Goal: Obtain resource: Obtain resource

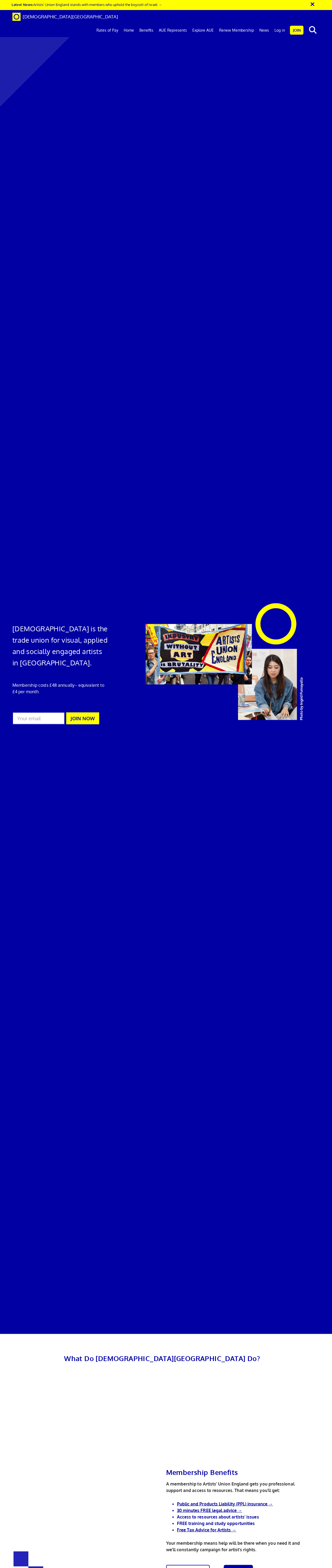
scroll to position [0, 1]
click at [282, 24] on link "Log in" at bounding box center [280, 30] width 16 height 13
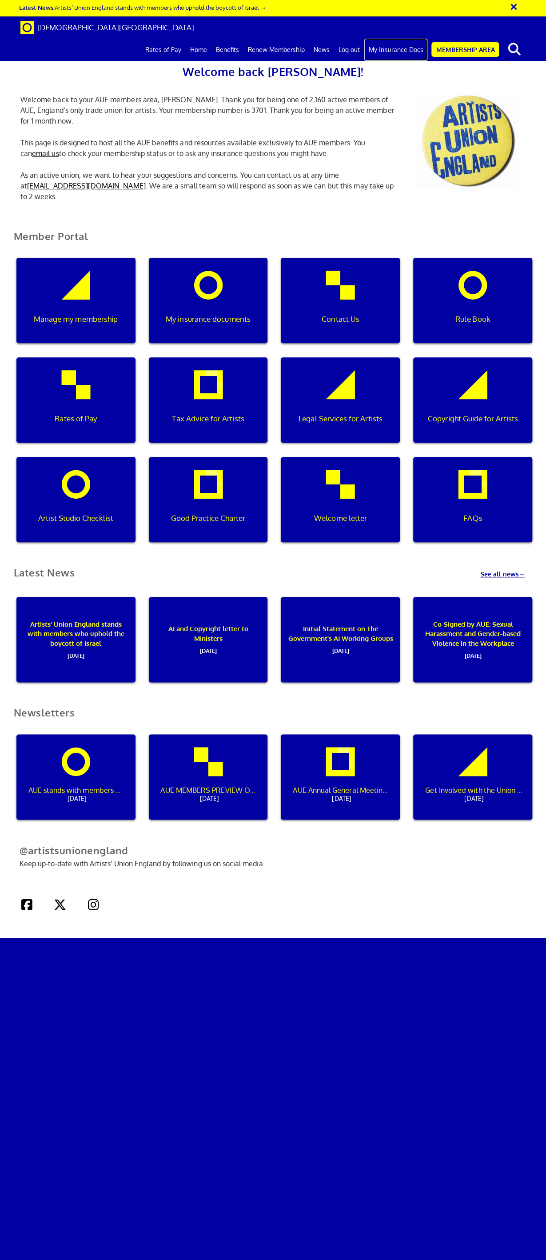
click at [410, 39] on link "My Insurance Docs" at bounding box center [395, 50] width 63 height 22
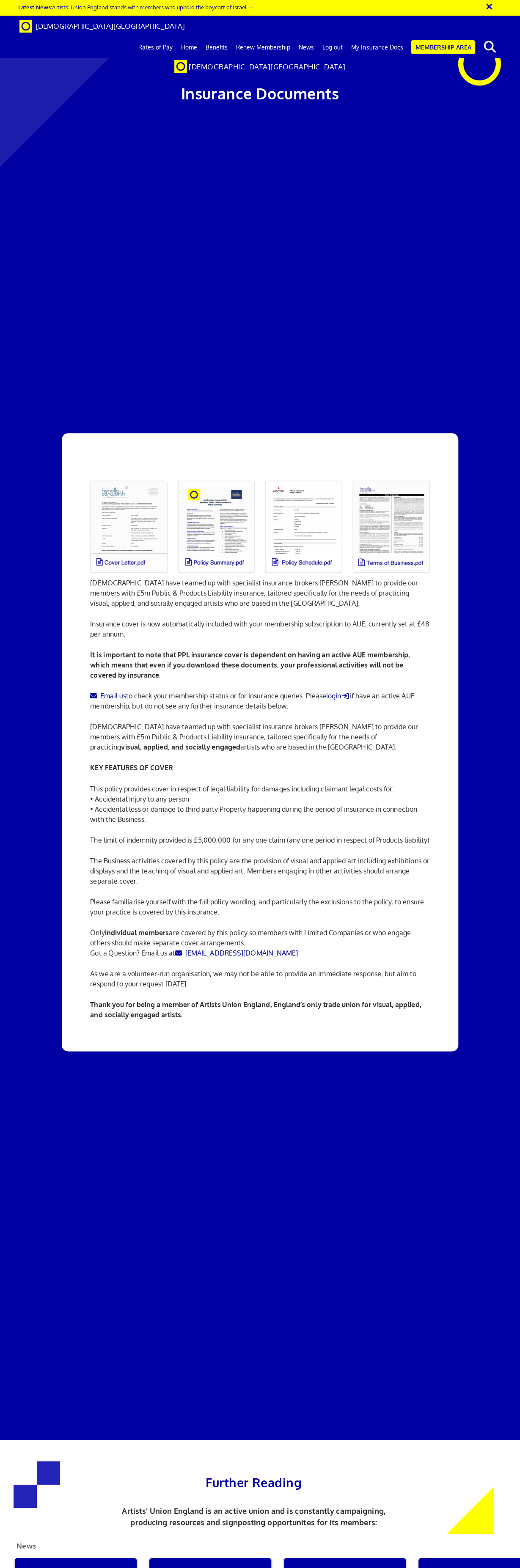
scroll to position [132, 0]
click at [309, 475] on link at bounding box center [304, 526] width 88 height 103
click at [129, 475] on link at bounding box center [129, 526] width 88 height 103
